Goal: Check status: Check status

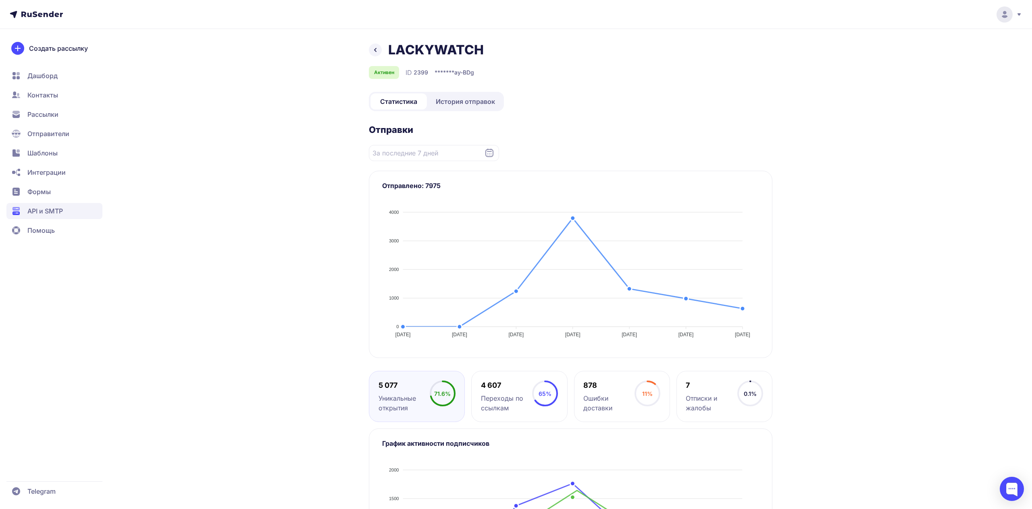
click at [815, 278] on div "LACKYWATCH Активен ID 2399 ******* ay-BDg Статистика История отправок Отправки …" at bounding box center [516, 313] width 1032 height 626
click at [470, 98] on span "История отправок" at bounding box center [465, 102] width 59 height 10
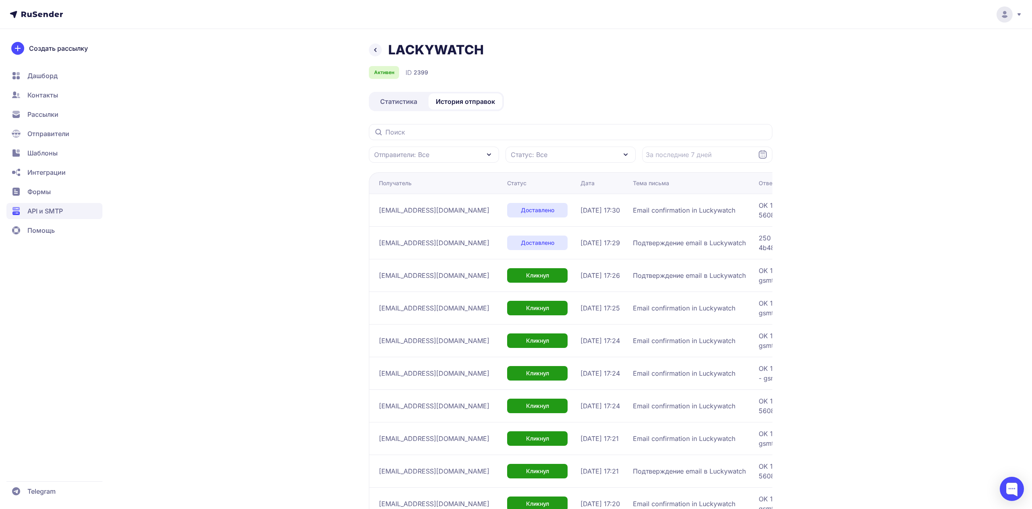
scroll to position [60, 0]
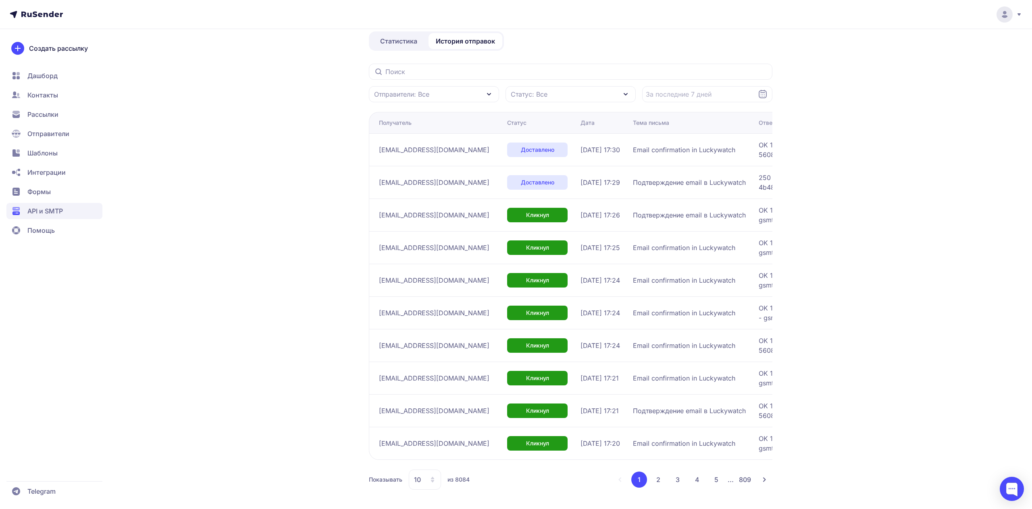
click at [415, 475] on span "10" at bounding box center [417, 480] width 7 height 10
click at [429, 452] on span "100" at bounding box center [457, 454] width 87 height 16
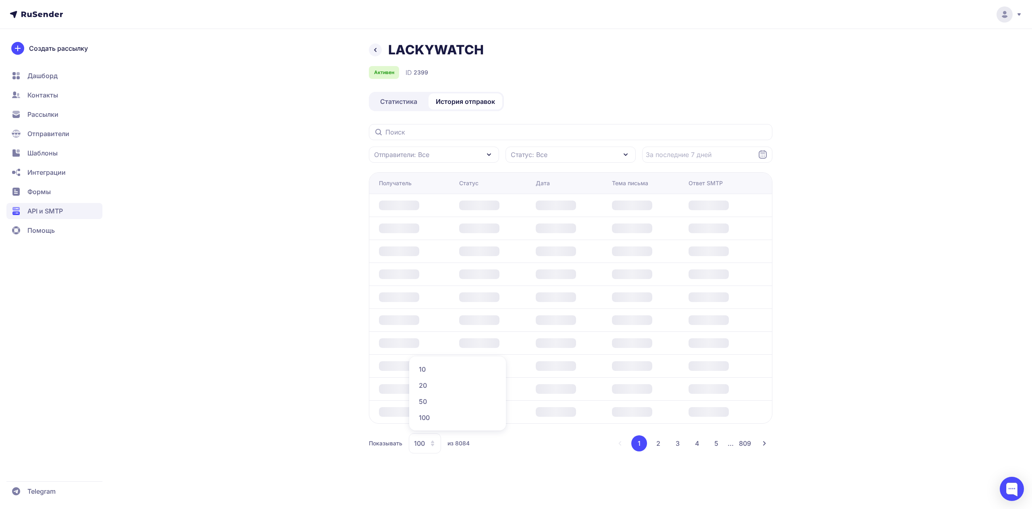
scroll to position [0, 0]
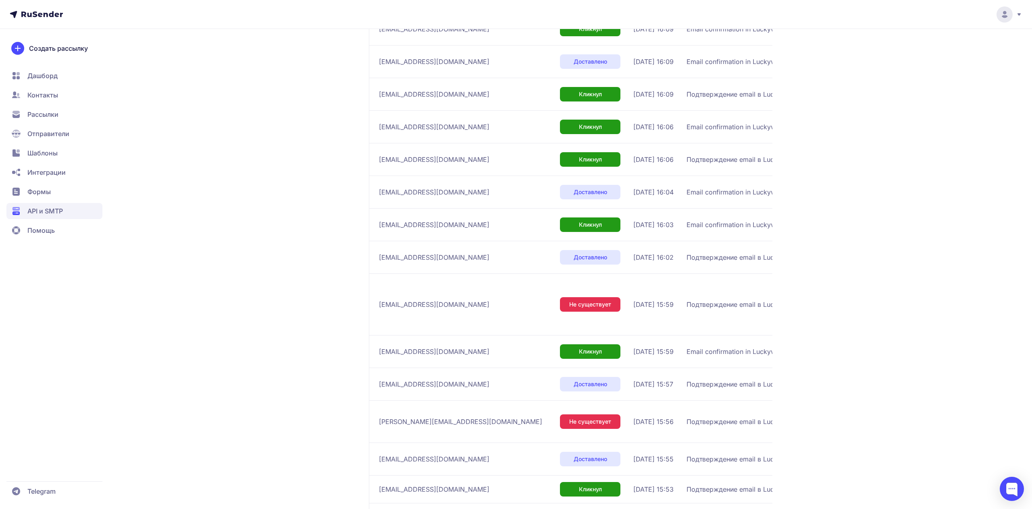
scroll to position [2496, 0]
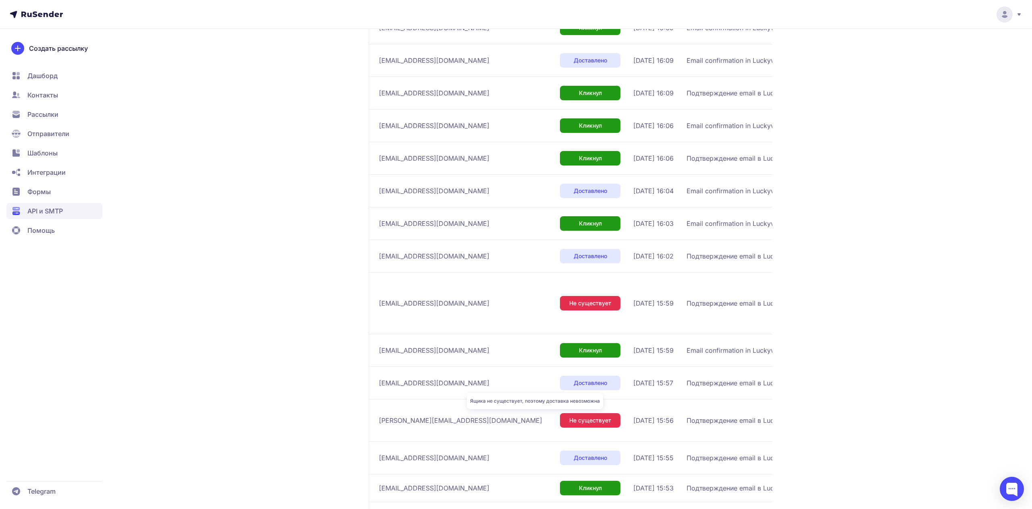
click at [569, 419] on span "Не существует" at bounding box center [590, 421] width 42 height 8
click at [630, 412] on td "05.09.2025, 15:56" at bounding box center [656, 420] width 53 height 42
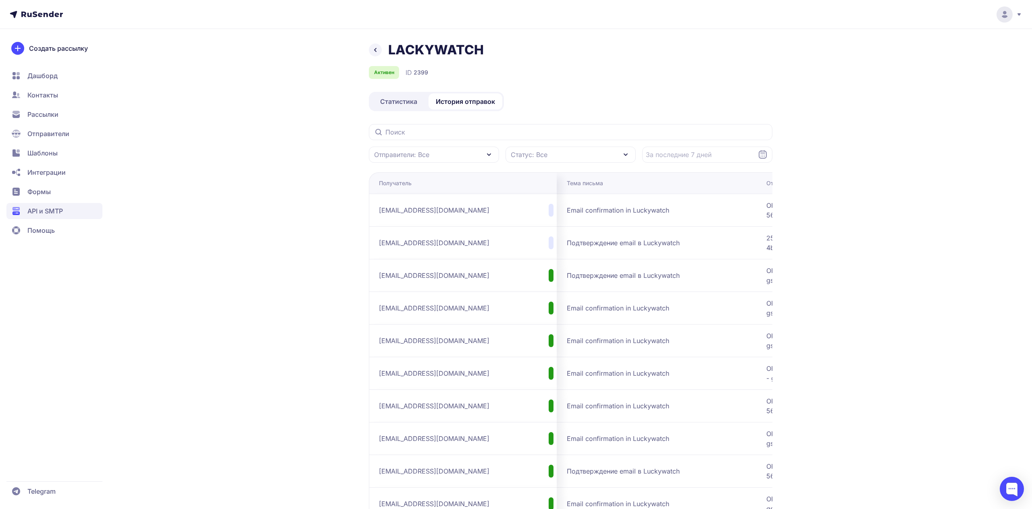
scroll to position [0, 0]
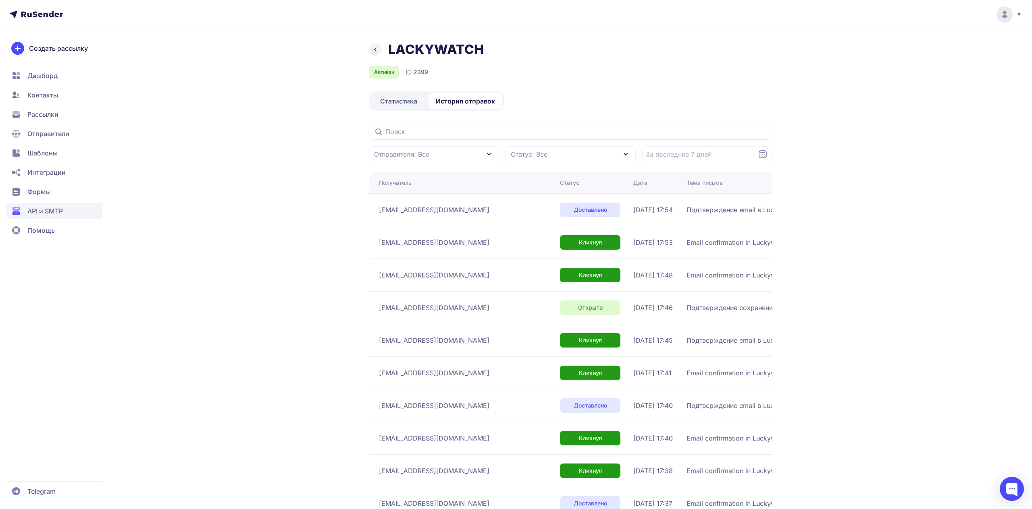
click at [632, 71] on div "Активен ID 2399" at bounding box center [570, 72] width 403 height 13
click at [378, 51] on icon at bounding box center [375, 50] width 10 height 10
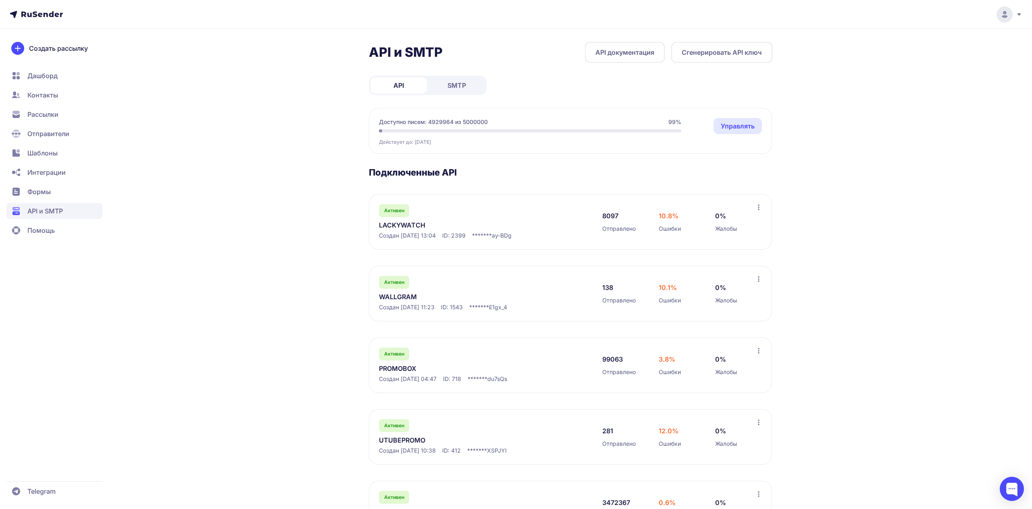
click at [395, 223] on link "LACKYWATCH" at bounding box center [461, 225] width 165 height 10
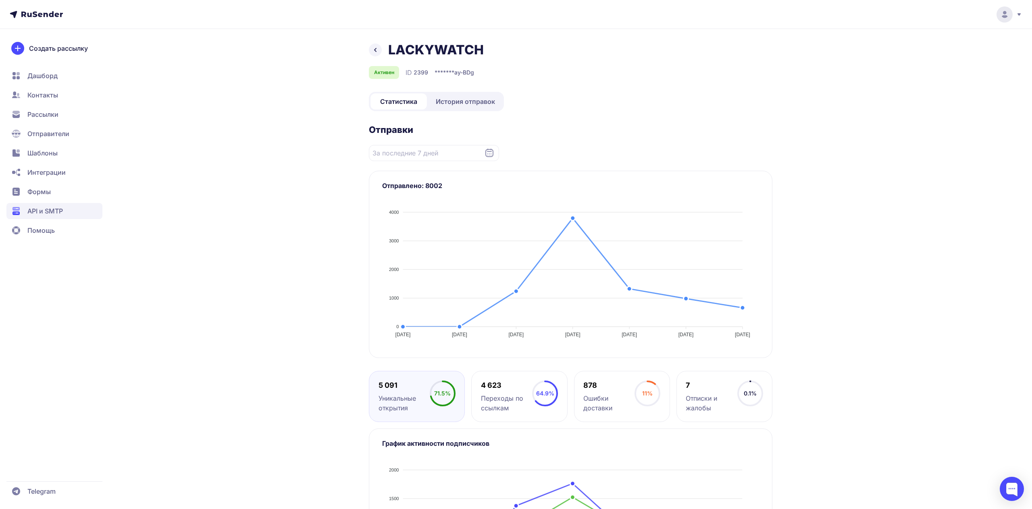
click at [471, 99] on span "История отправок" at bounding box center [465, 102] width 59 height 10
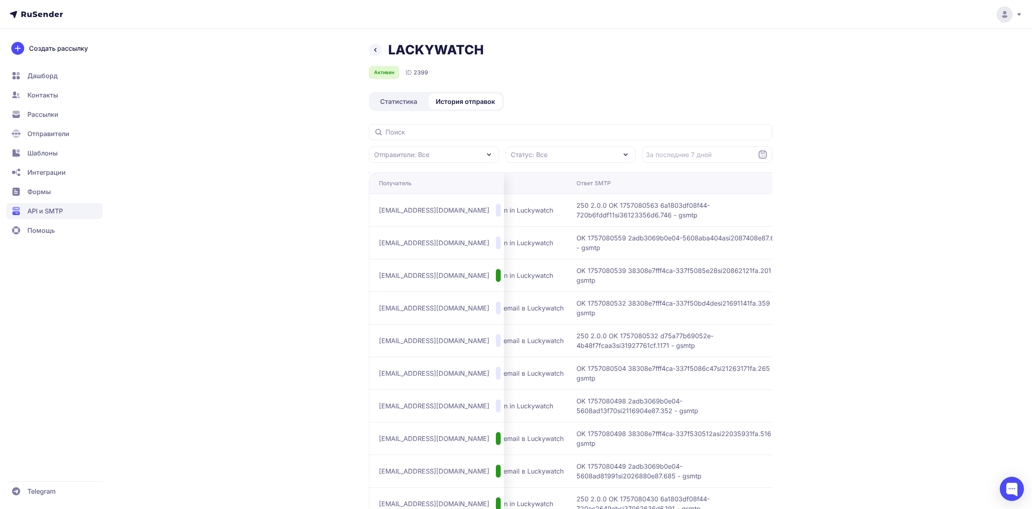
scroll to position [0, 195]
click at [645, 328] on td "250 2.0.0 OK 1757080532 d75a77b69052e-4b48f7fcaa3si31927761cf.1171 - gsmtp" at bounding box center [667, 340] width 214 height 33
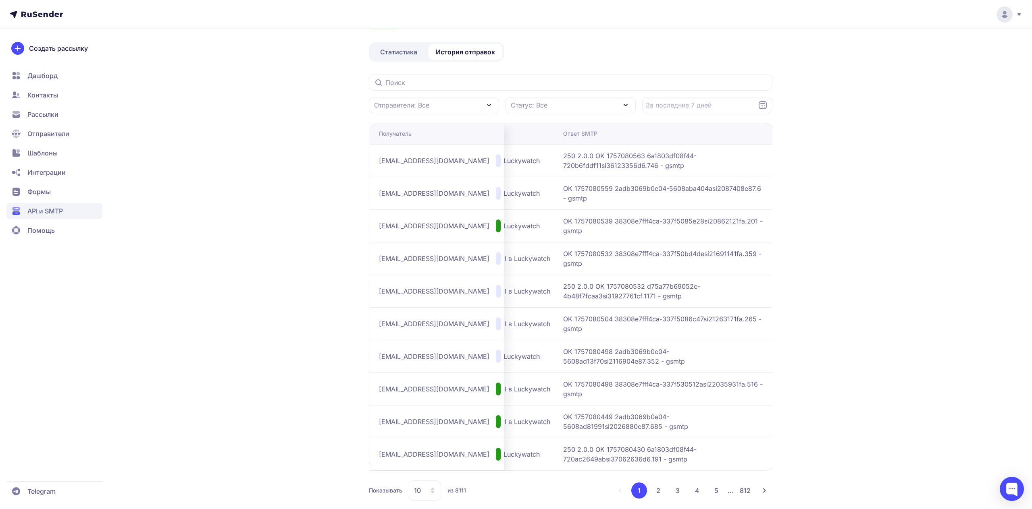
scroll to position [52, 0]
click at [830, 110] on div "LACKYWATCH Активен ID 2399 Статистика История отправок Отправители: Все Статус:…" at bounding box center [516, 233] width 1032 height 570
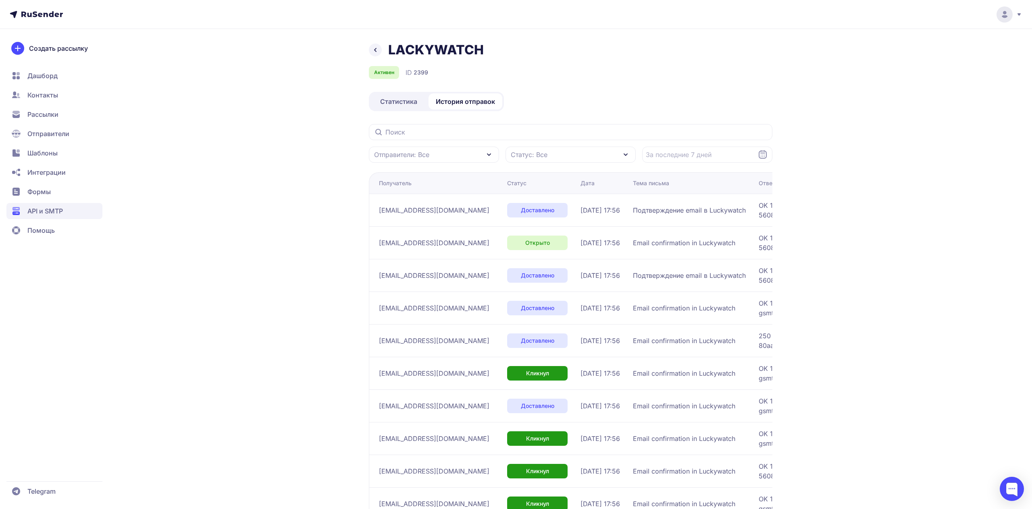
click at [831, 291] on div "LACKYWATCH Активен ID 2399 Статистика История отправок Отправители: Все Статус:…" at bounding box center [516, 285] width 1032 height 570
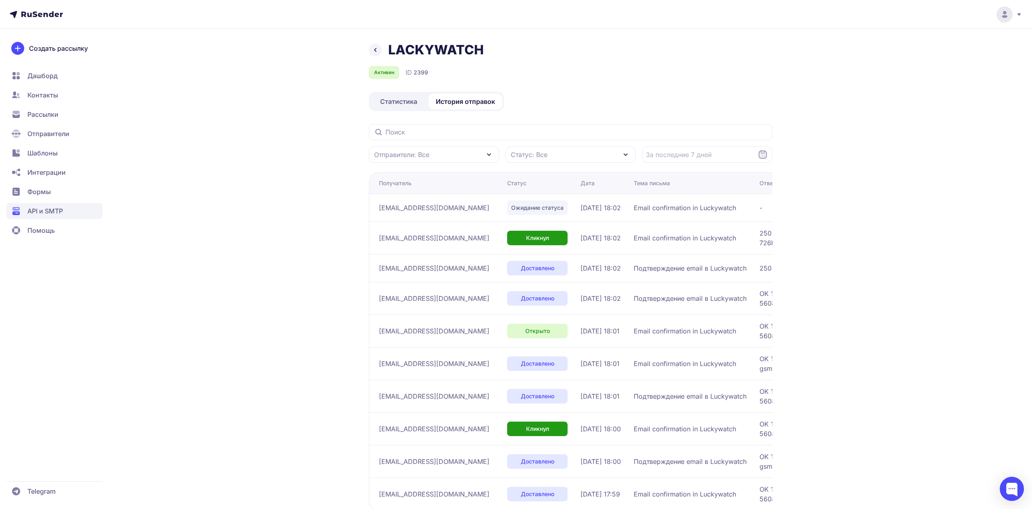
click at [587, 62] on div "LACKYWATCH Активен ID 2399" at bounding box center [570, 60] width 403 height 37
